Goal: Task Accomplishment & Management: Complete application form

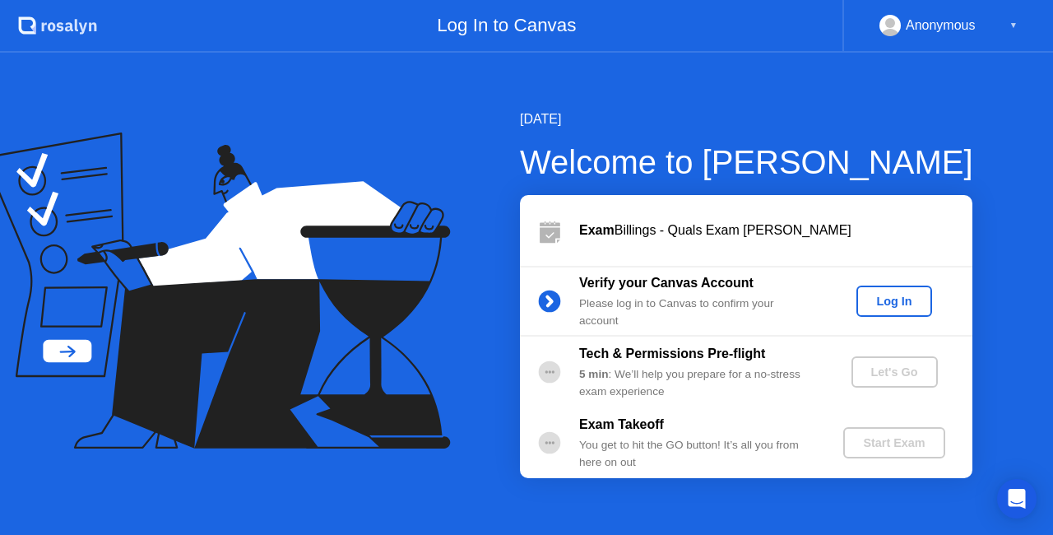
click at [908, 290] on button "Log In" at bounding box center [894, 301] width 75 height 31
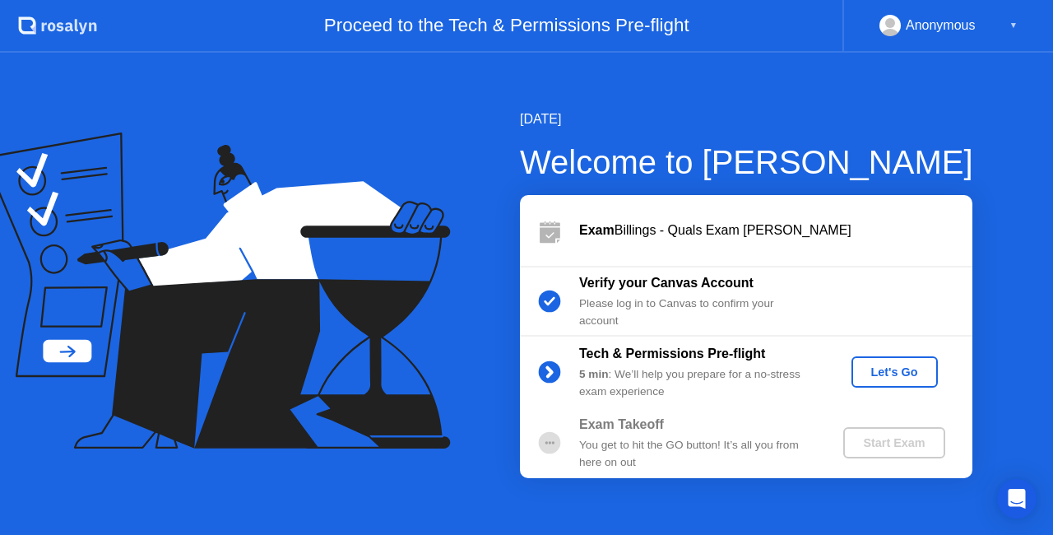
click at [895, 372] on div "Let's Go" at bounding box center [894, 371] width 73 height 13
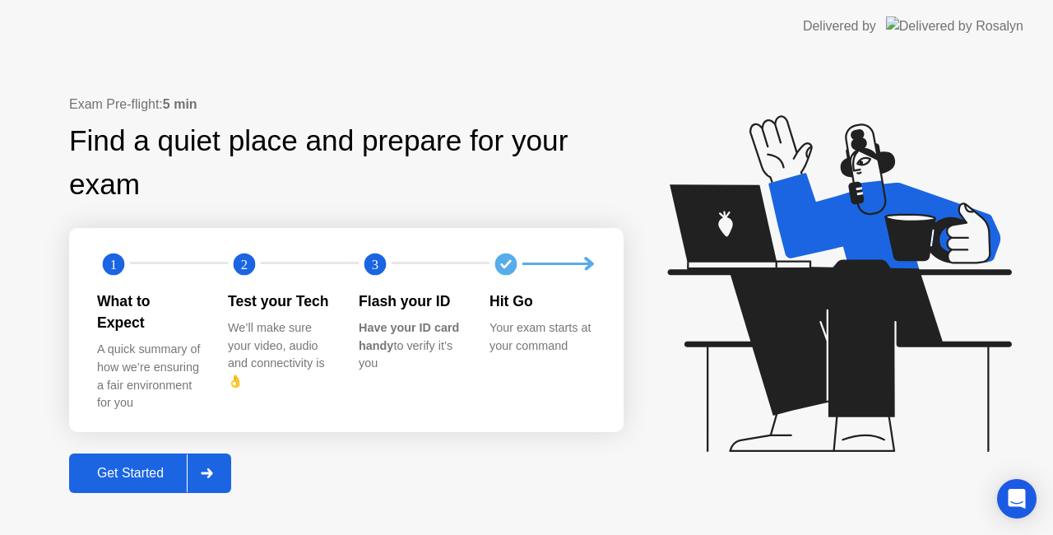
click at [154, 466] on div "Get Started" at bounding box center [130, 473] width 113 height 15
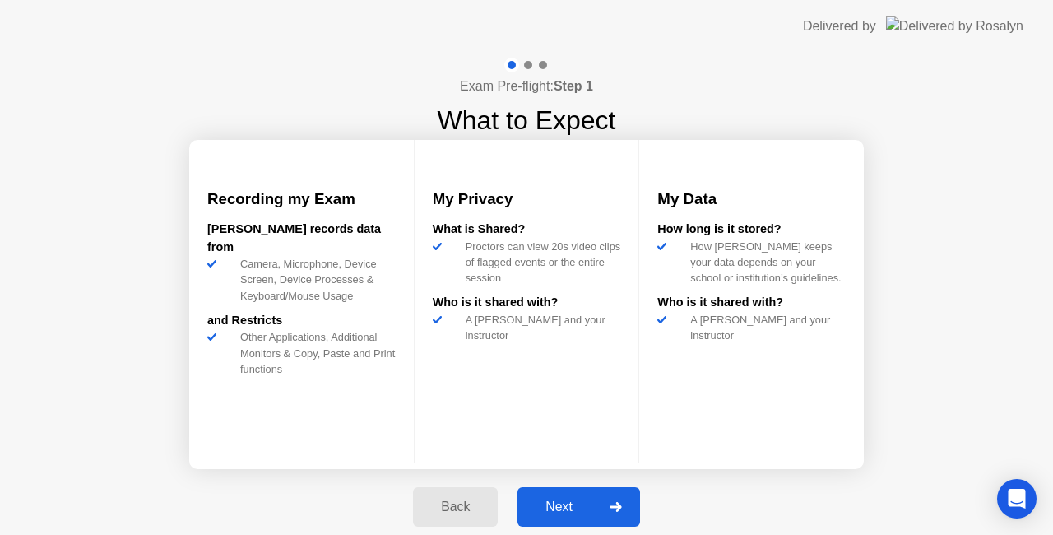
click at [566, 508] on div "Next" at bounding box center [559, 507] width 73 height 15
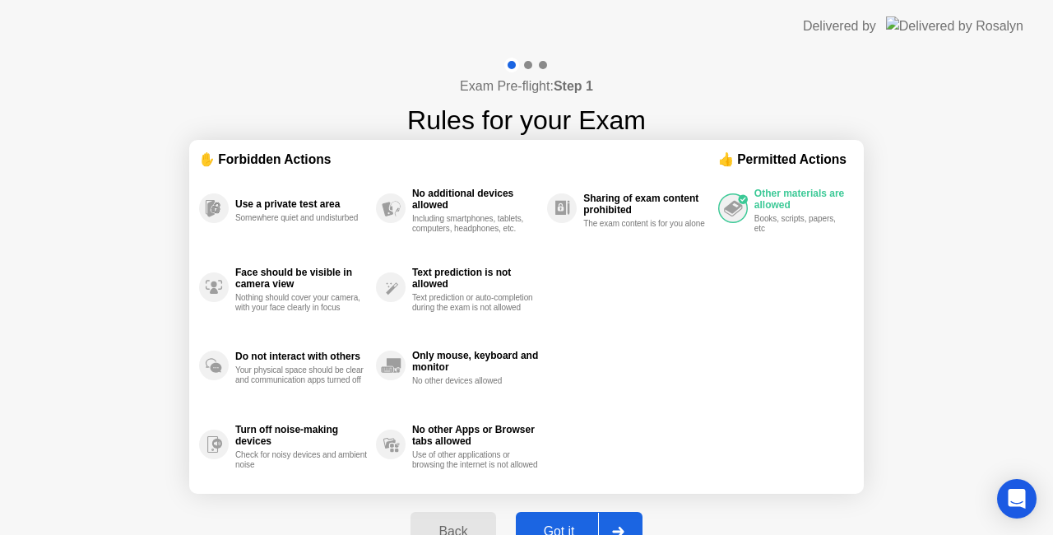
click at [556, 519] on button "Got it" at bounding box center [579, 532] width 127 height 40
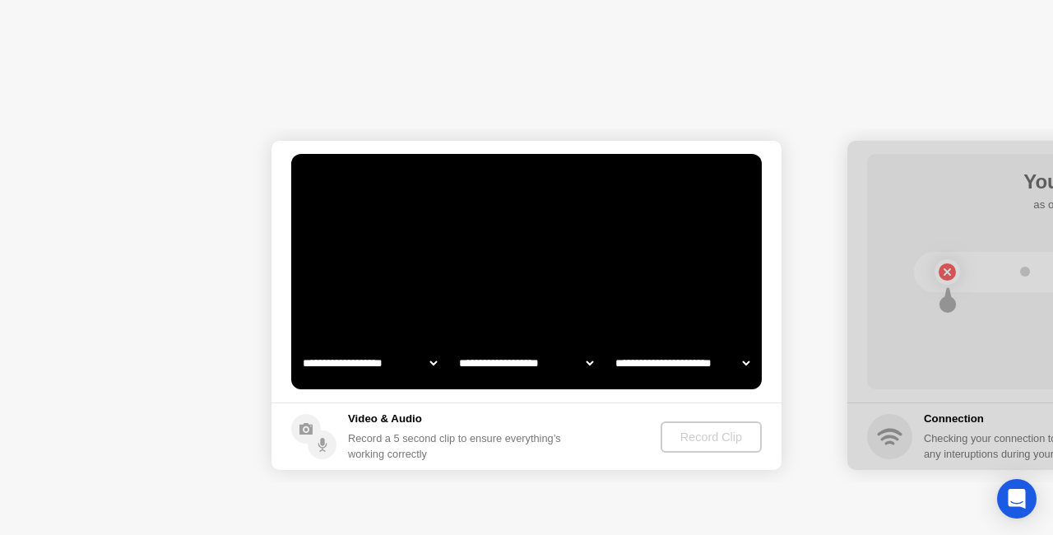
select select "**********"
select select "*******"
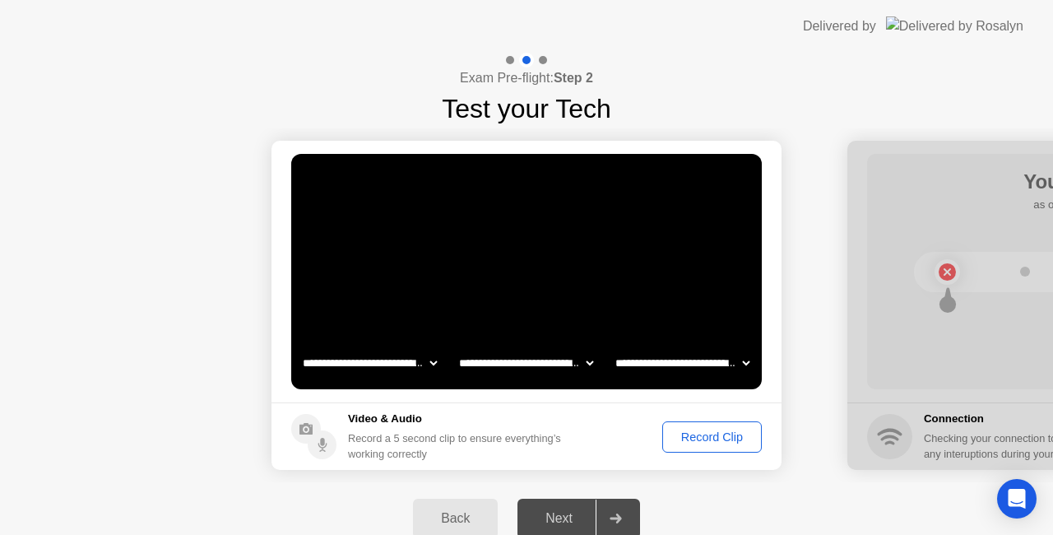
click at [708, 440] on div "Record Clip" at bounding box center [712, 436] width 88 height 13
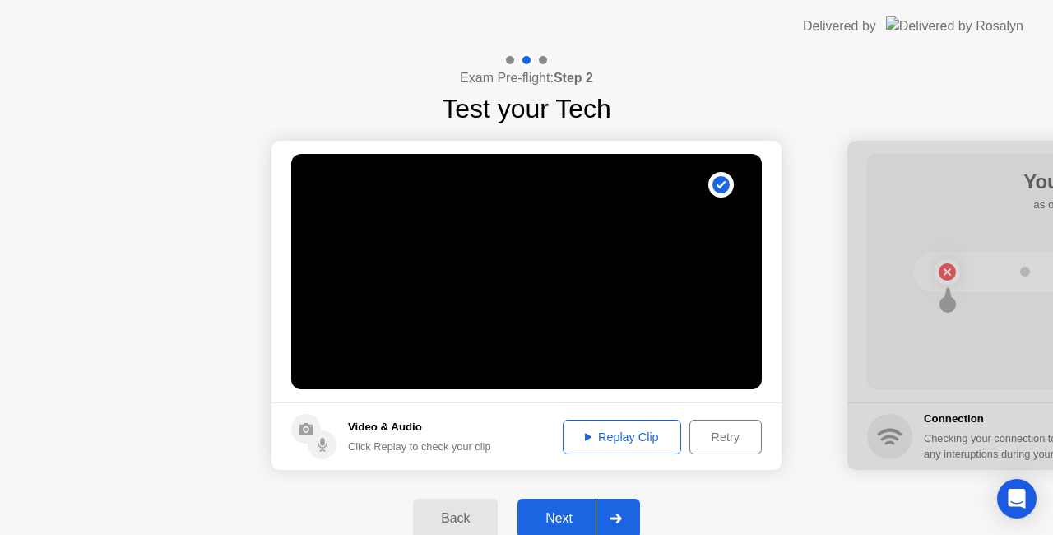
click at [635, 435] on div "Replay Clip" at bounding box center [622, 436] width 107 height 13
click at [561, 514] on div "Next" at bounding box center [559, 518] width 73 height 15
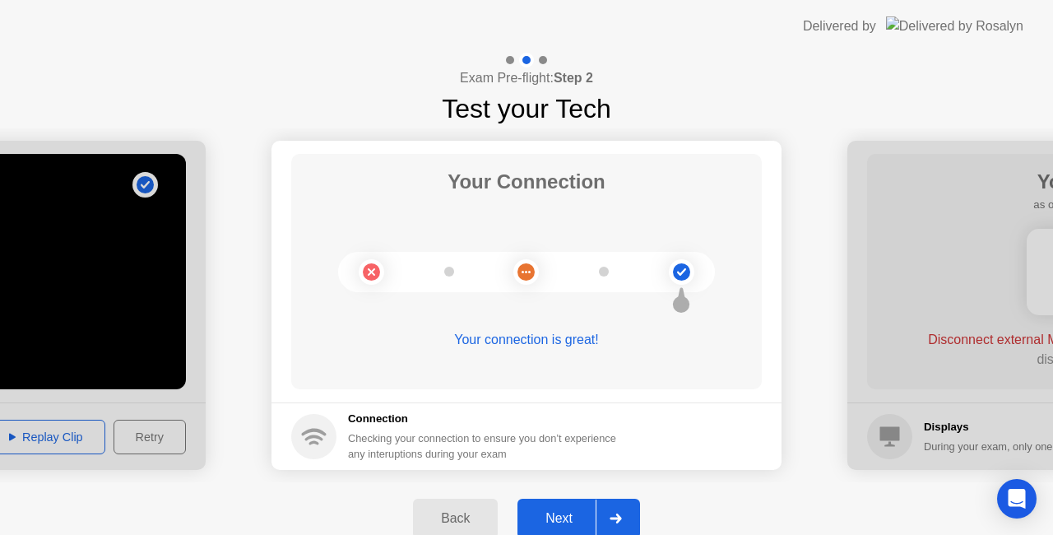
click at [570, 511] on div "Next" at bounding box center [559, 518] width 73 height 15
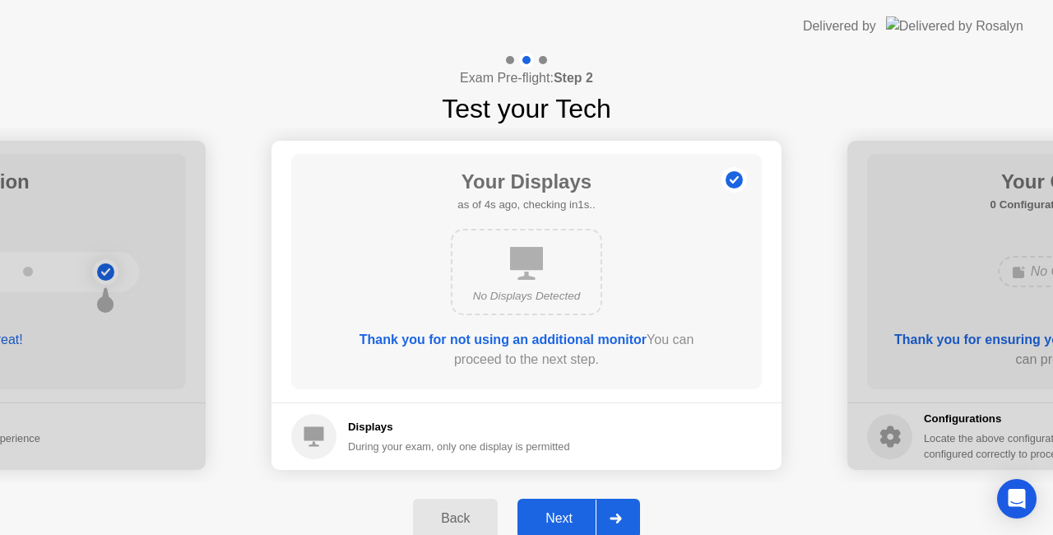
click at [554, 517] on div "Next" at bounding box center [559, 518] width 73 height 15
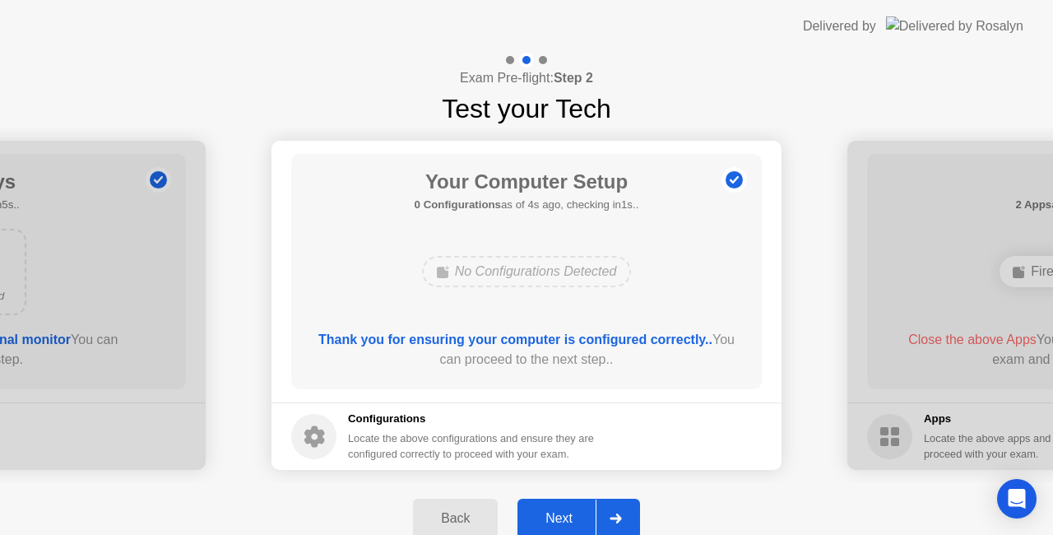
click at [554, 517] on div "Next" at bounding box center [559, 518] width 73 height 15
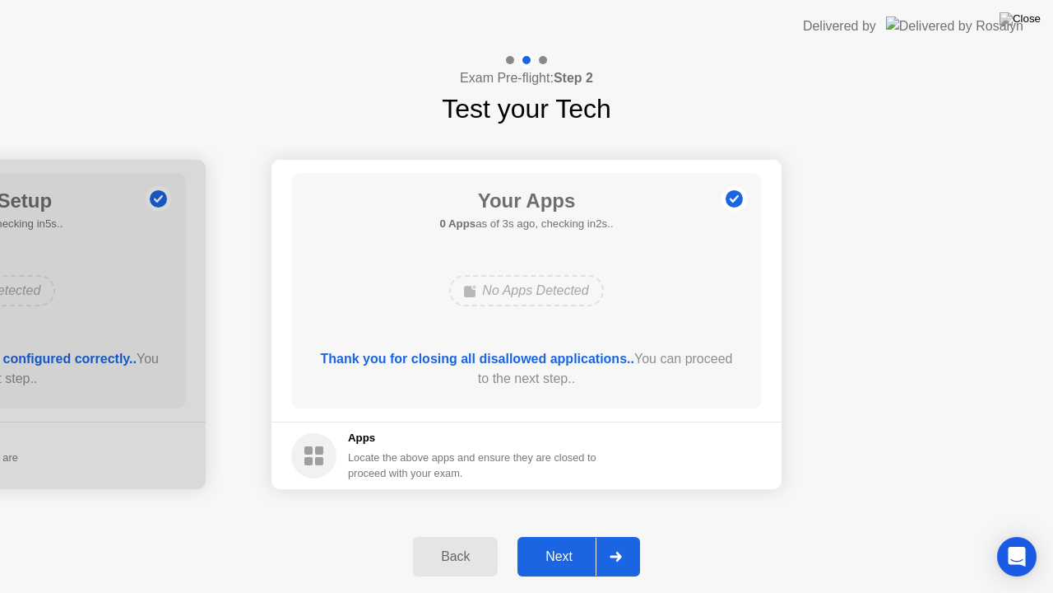
click at [548, 534] on div "Next" at bounding box center [559, 556] width 73 height 15
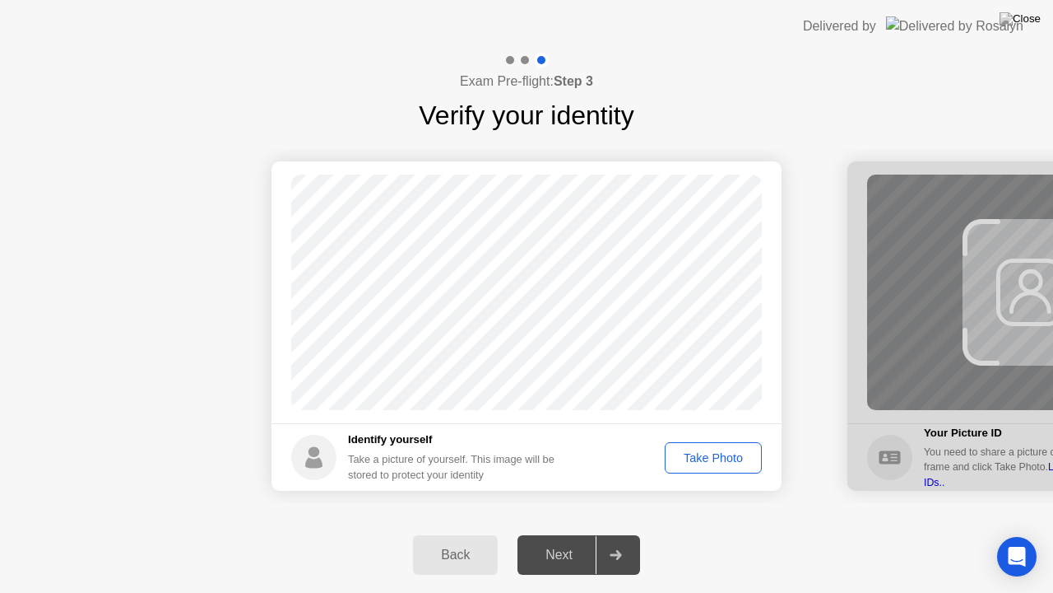
click at [718, 457] on div "Take Photo" at bounding box center [714, 457] width 86 height 13
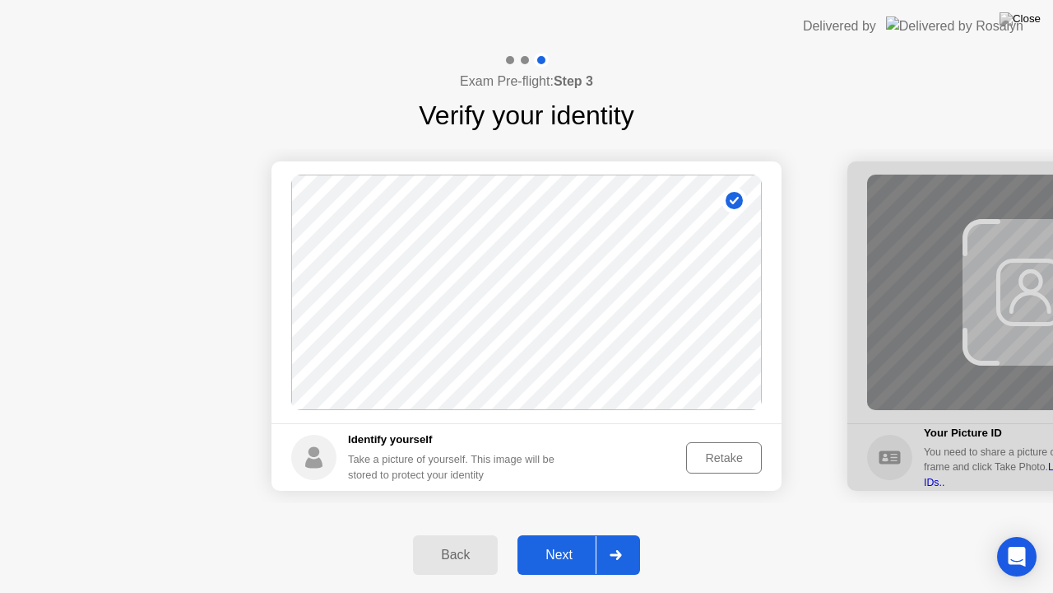
click at [562, 534] on div "Next" at bounding box center [559, 554] width 73 height 15
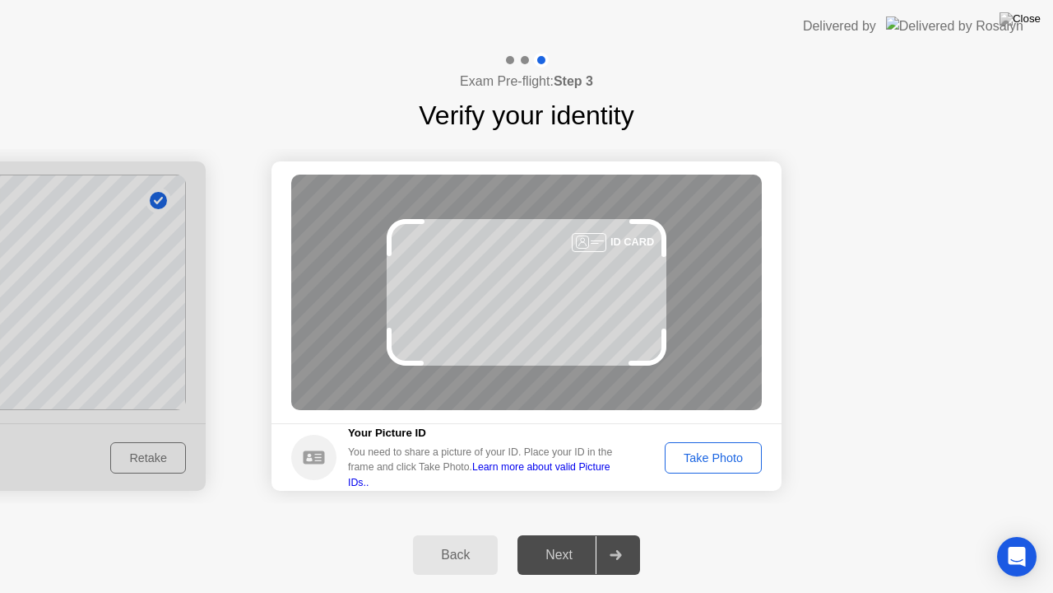
click at [695, 453] on div "Take Photo" at bounding box center [714, 457] width 86 height 13
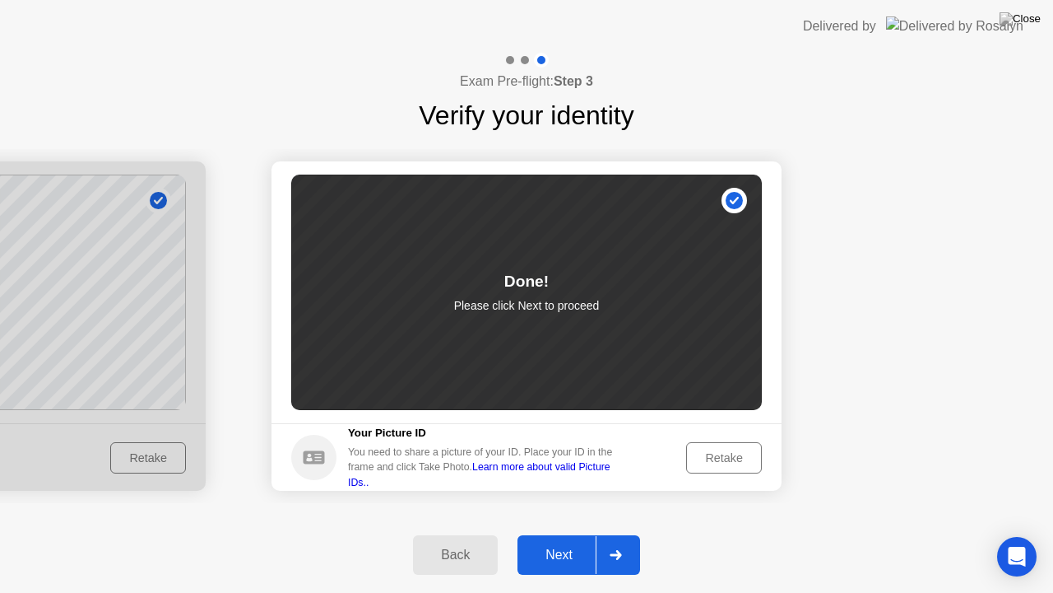
click at [537, 534] on div "Next" at bounding box center [559, 554] width 73 height 15
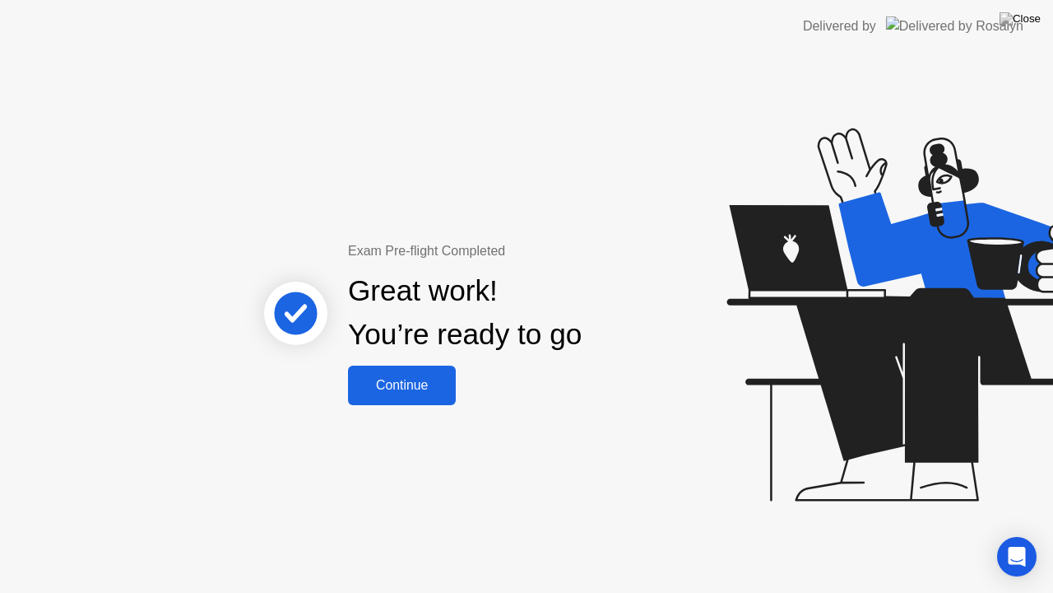
click at [403, 385] on div "Continue" at bounding box center [402, 385] width 98 height 15
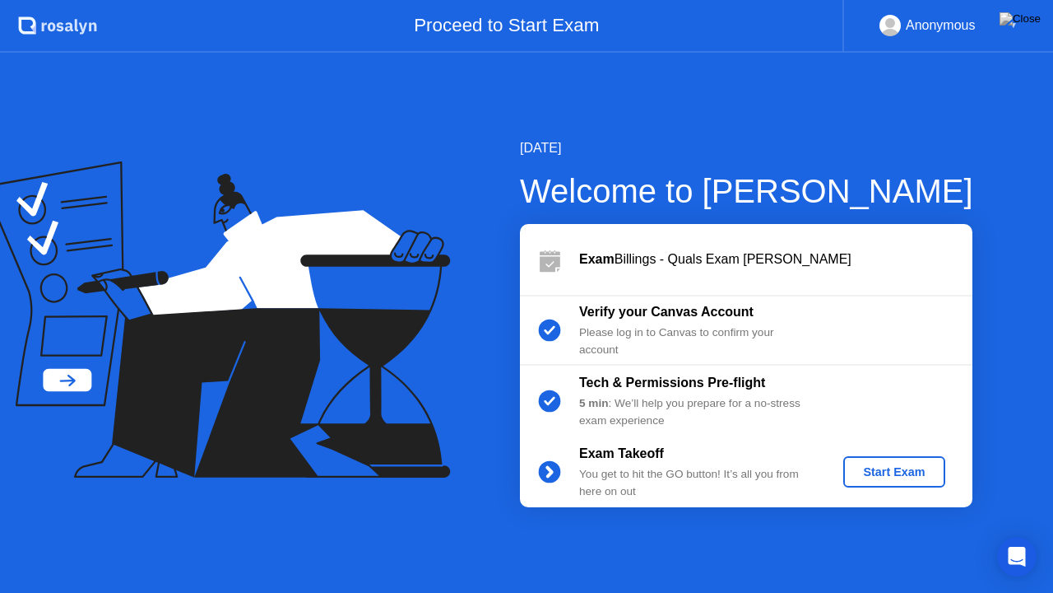
click at [938, 476] on button "Start Exam" at bounding box center [894, 471] width 101 height 31
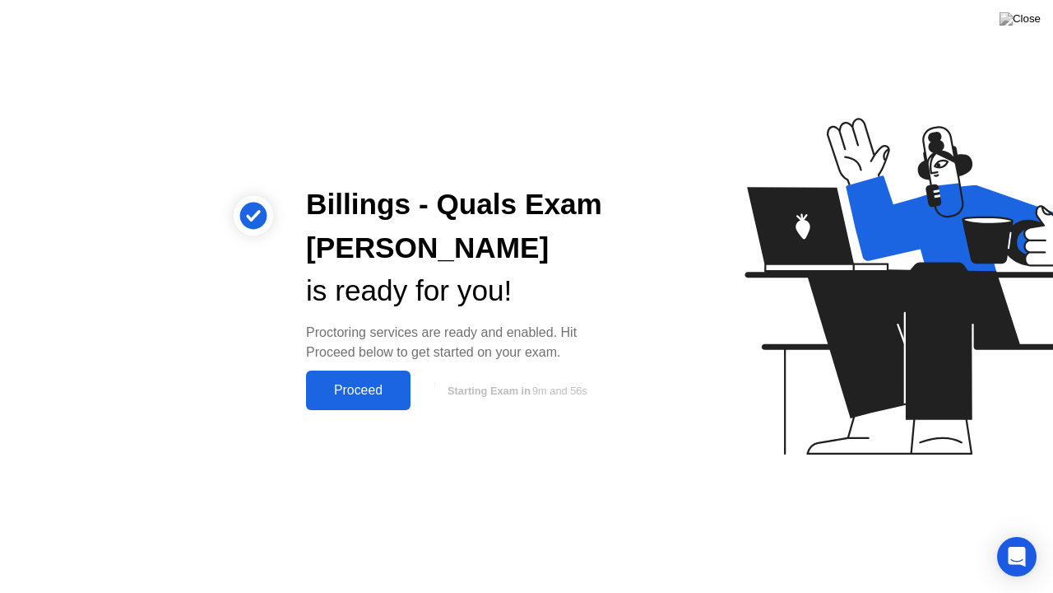
click at [367, 395] on div "Proceed" at bounding box center [358, 390] width 95 height 15
